Goal: Use online tool/utility: Utilize a website feature to perform a specific function

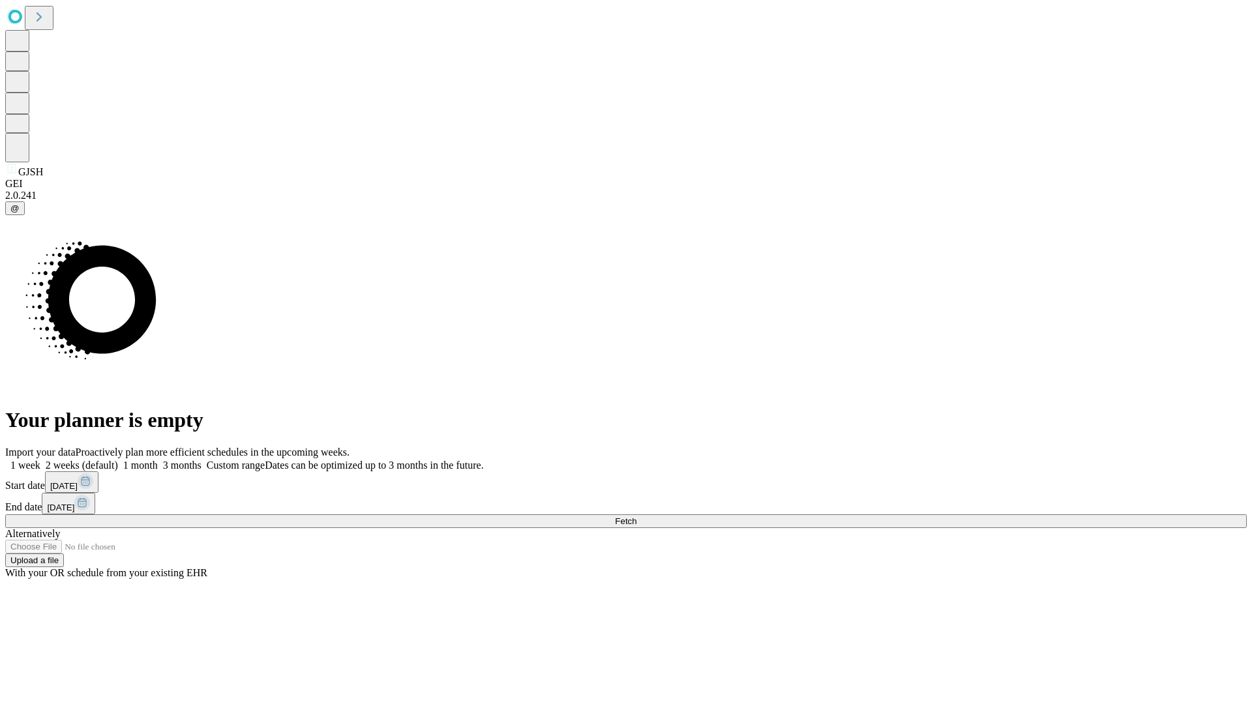
click at [637, 517] on span "Fetch" at bounding box center [626, 522] width 22 height 10
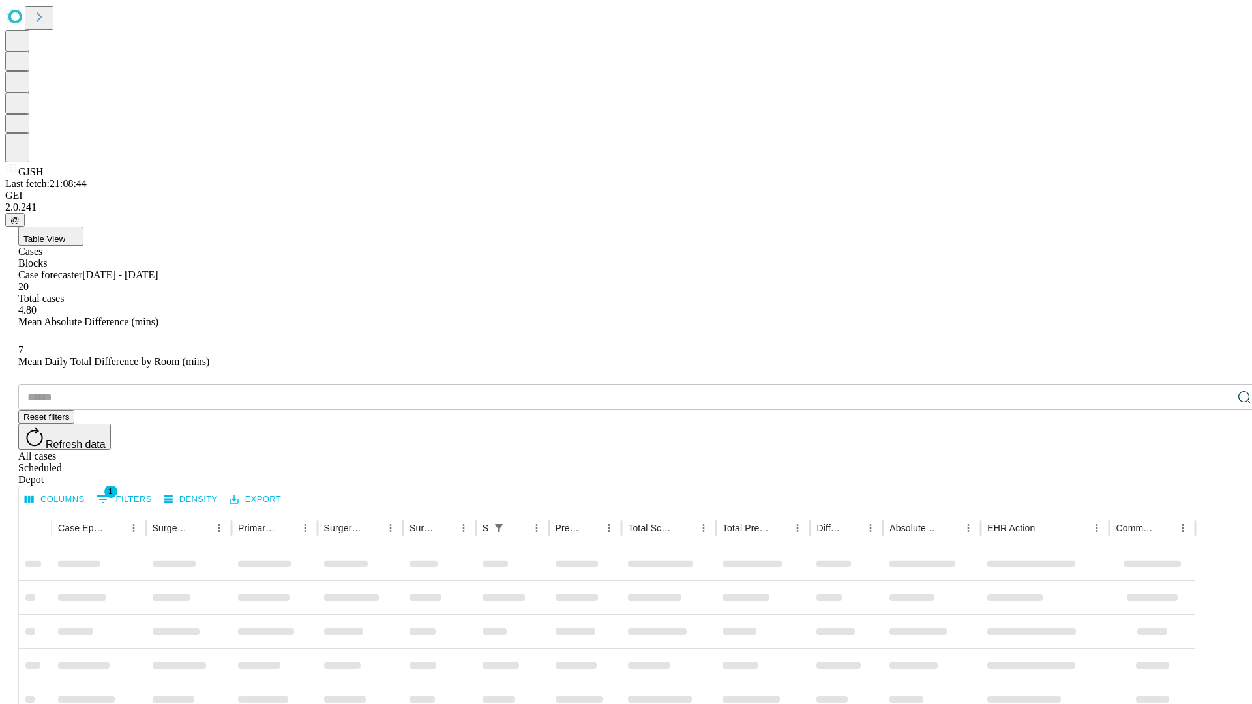
click at [65, 234] on span "Table View" at bounding box center [44, 239] width 42 height 10
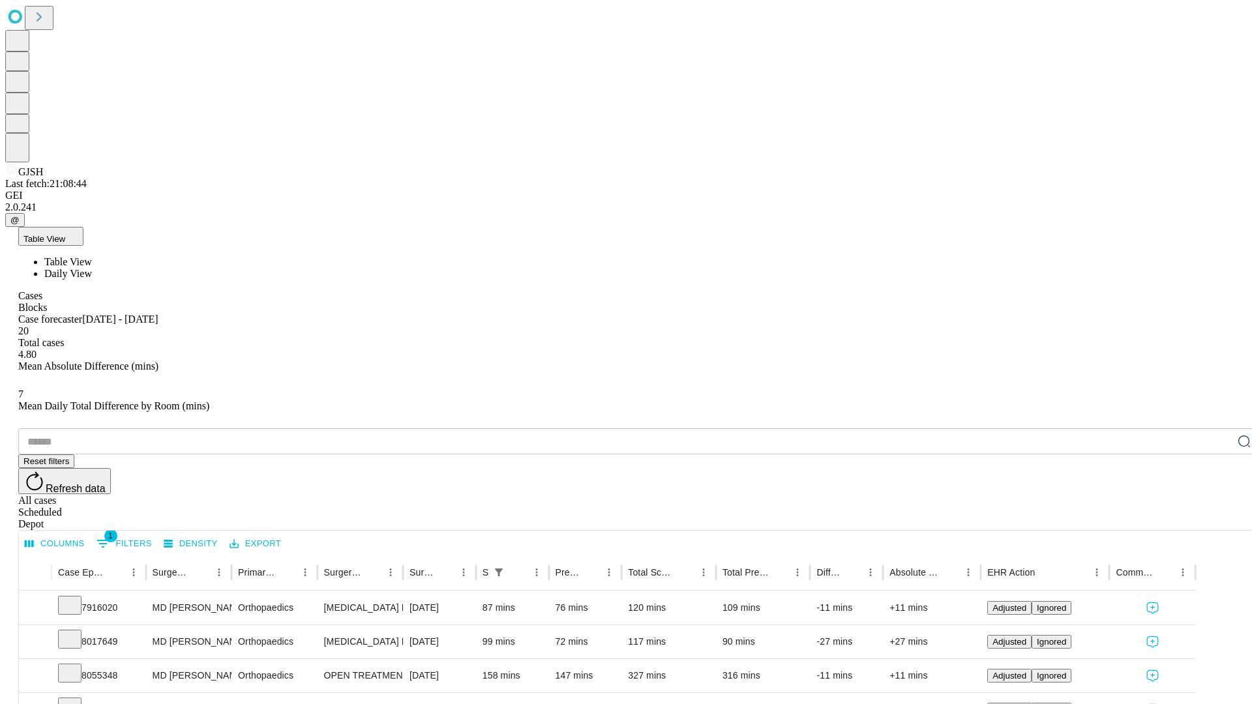
click at [92, 268] on span "Daily View" at bounding box center [68, 273] width 48 height 11
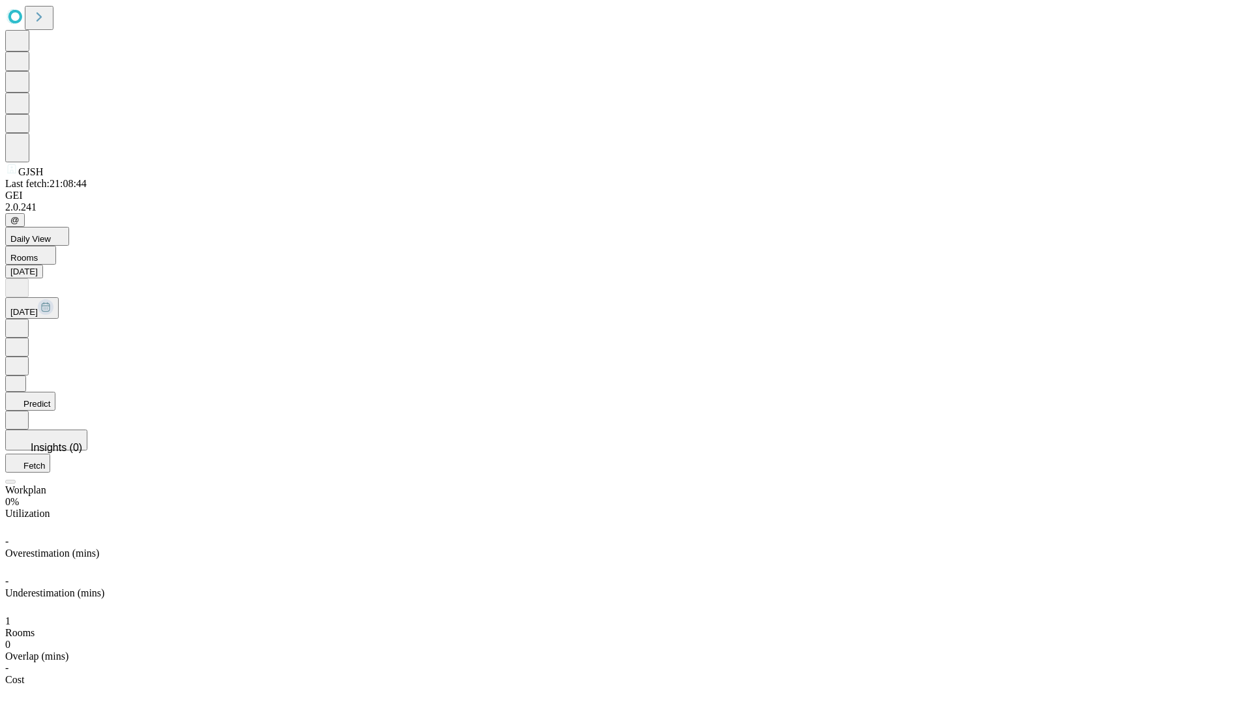
click at [55, 392] on button "Predict" at bounding box center [30, 401] width 50 height 19
